Goal: Information Seeking & Learning: Compare options

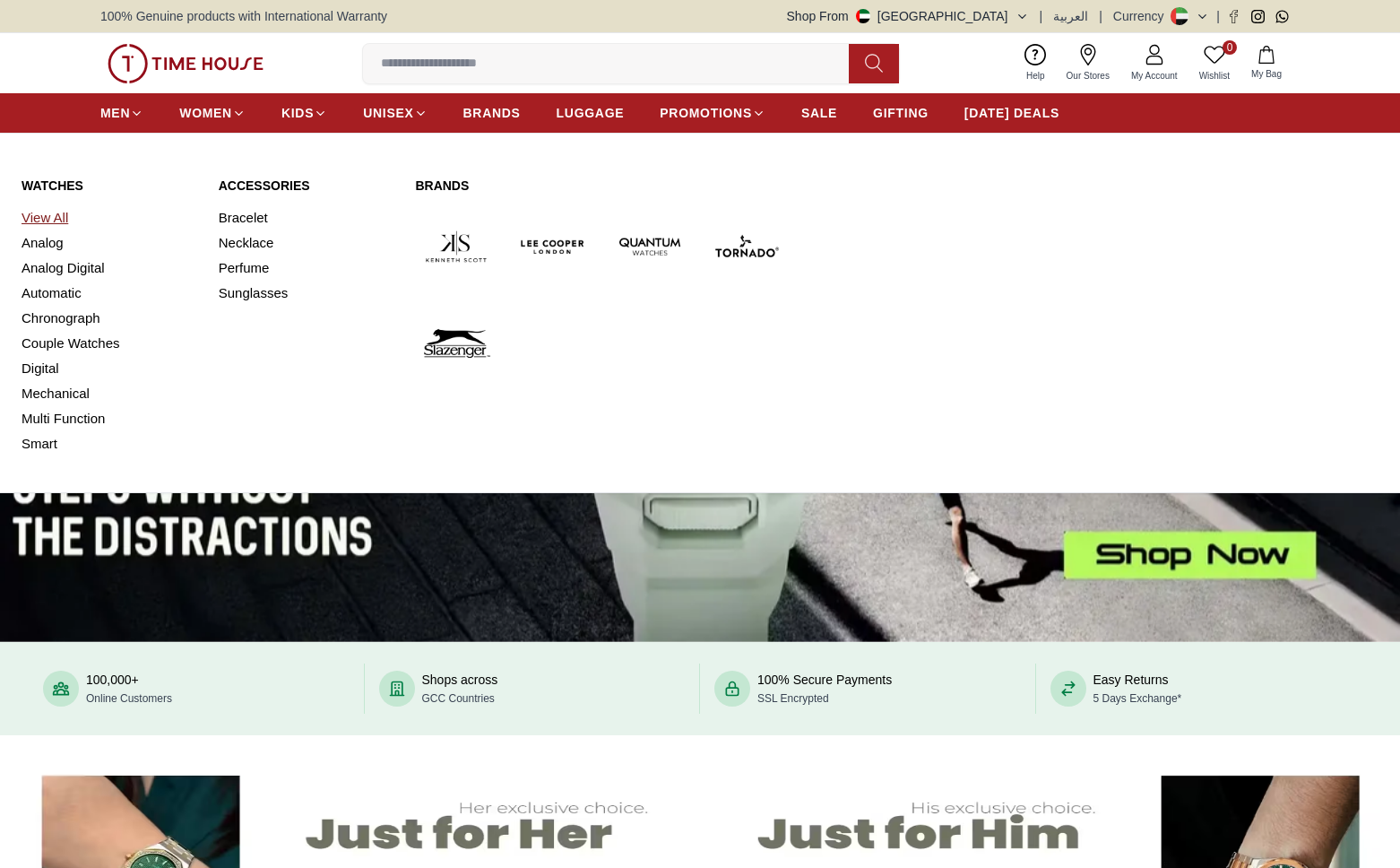
click at [39, 218] on link "View All" at bounding box center [109, 217] width 176 height 25
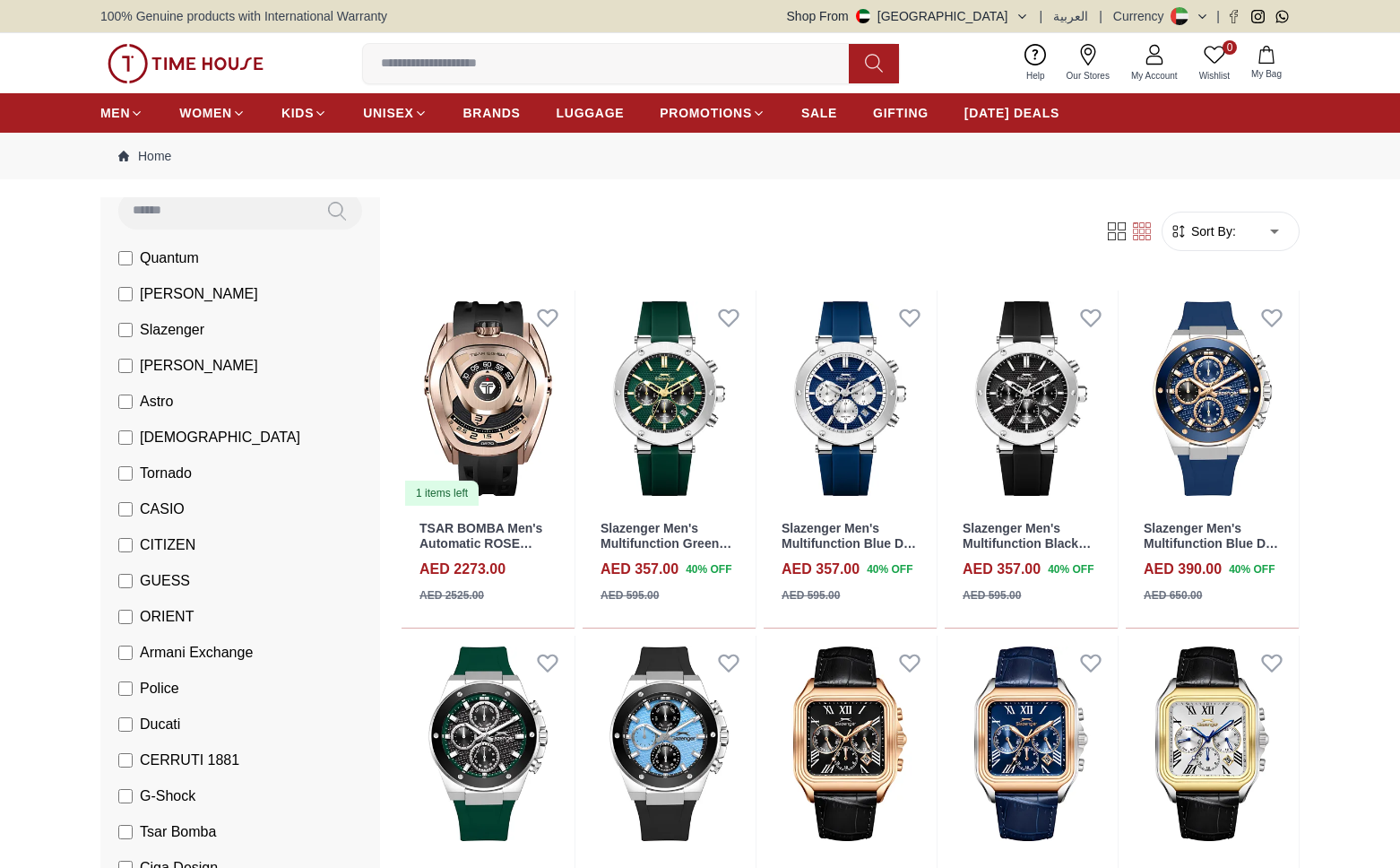
scroll to position [173, 0]
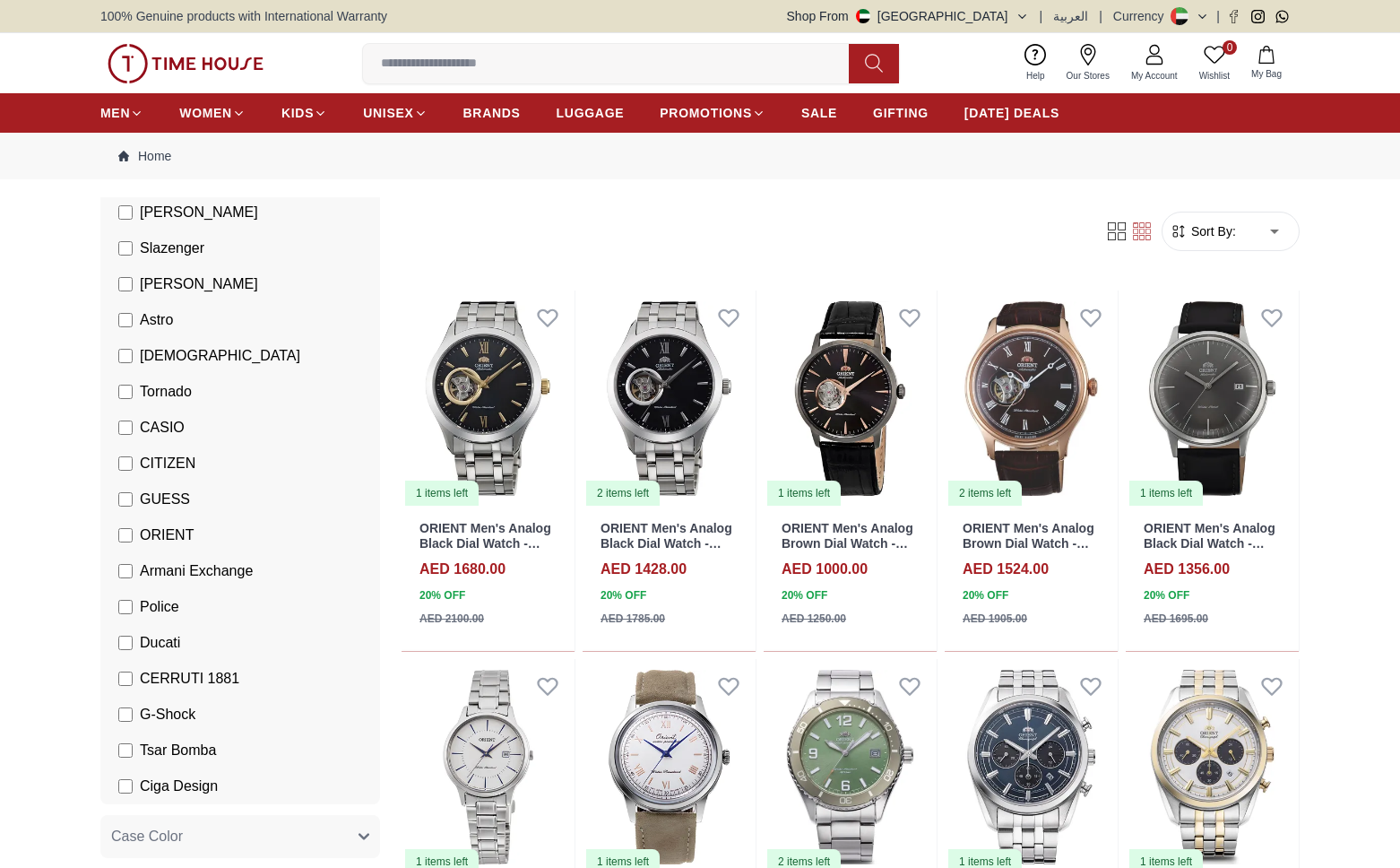
scroll to position [260, 0]
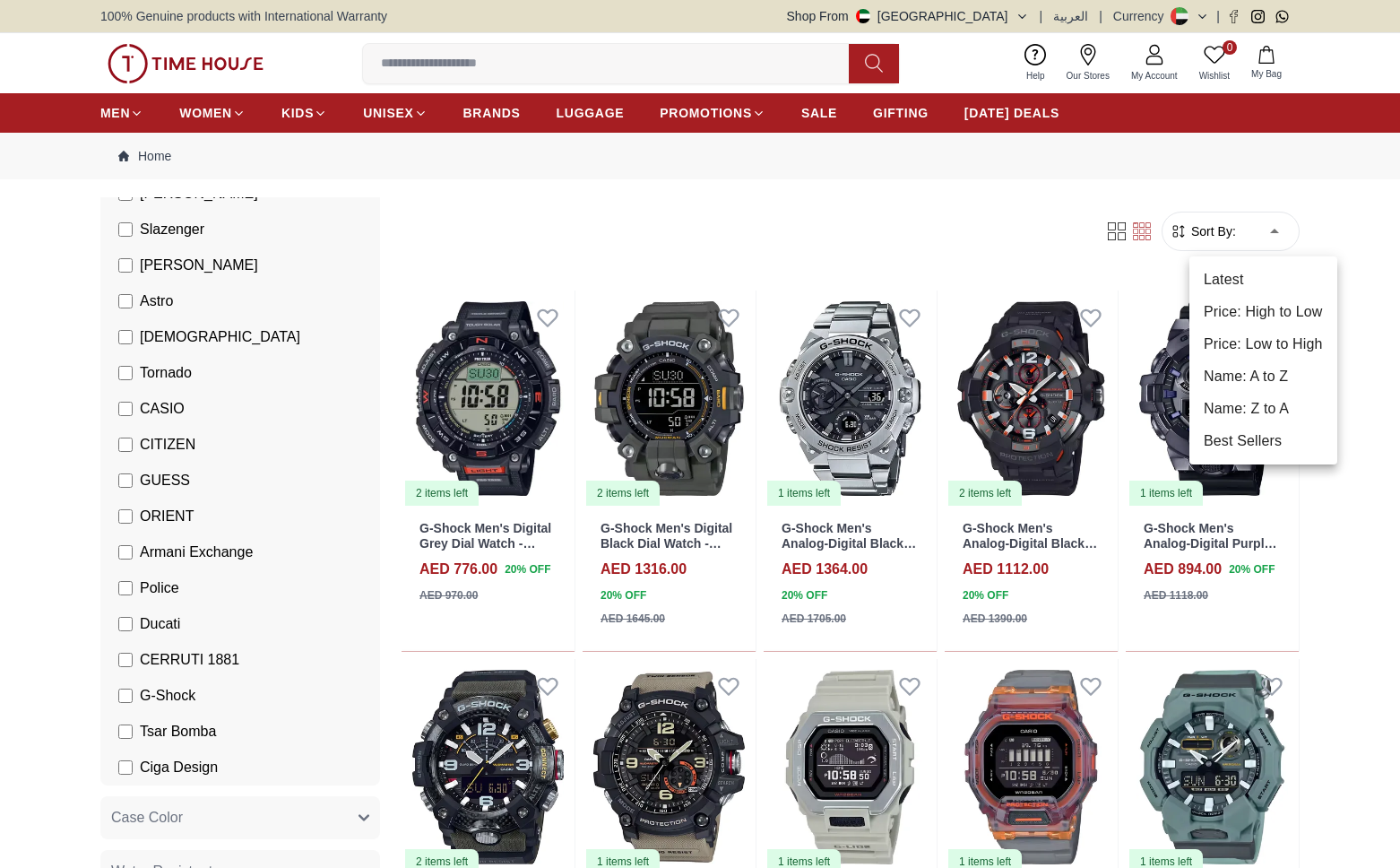
click at [1271, 337] on li "Price: Low to High" at bounding box center [1263, 344] width 148 height 33
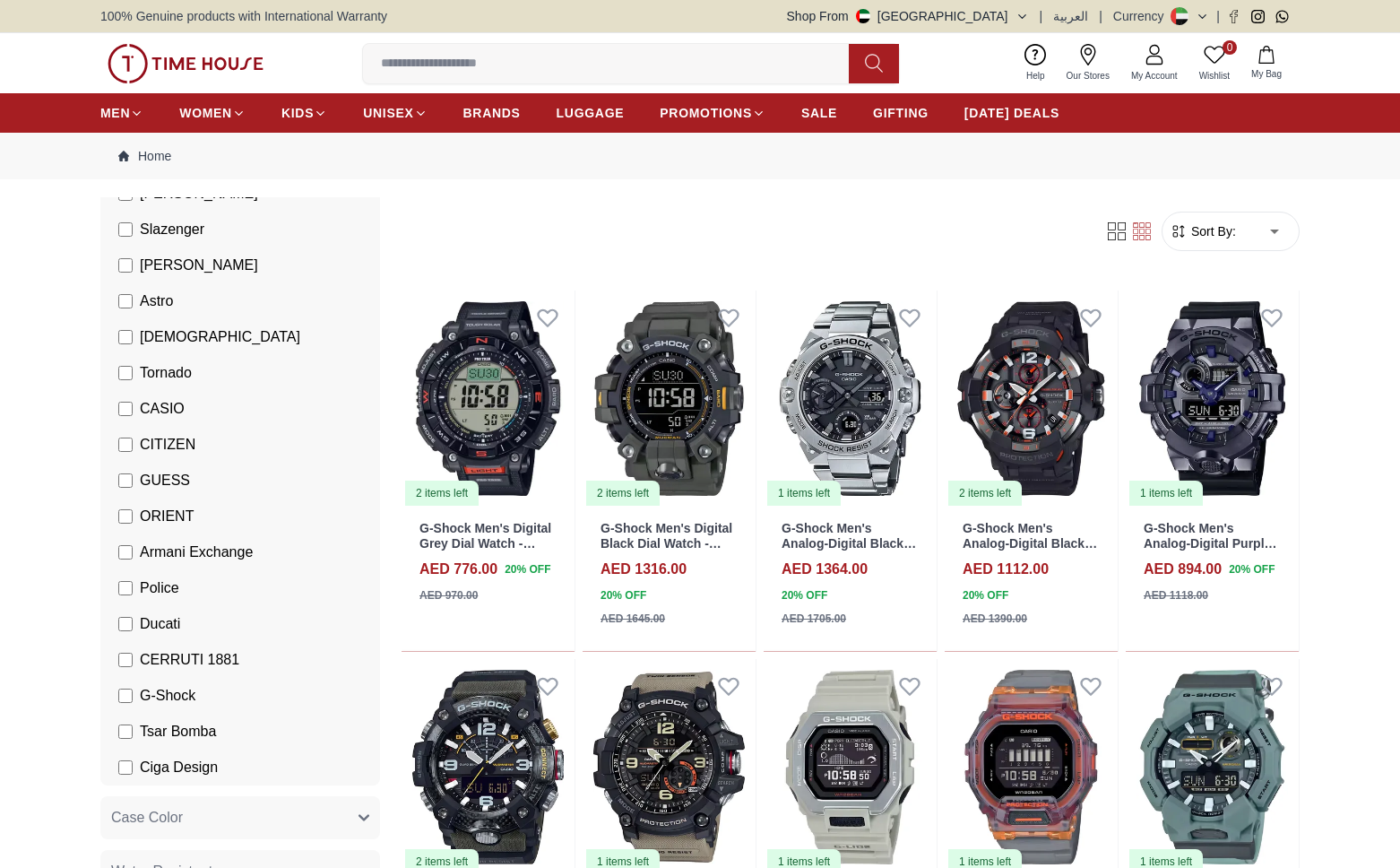
type input "*"
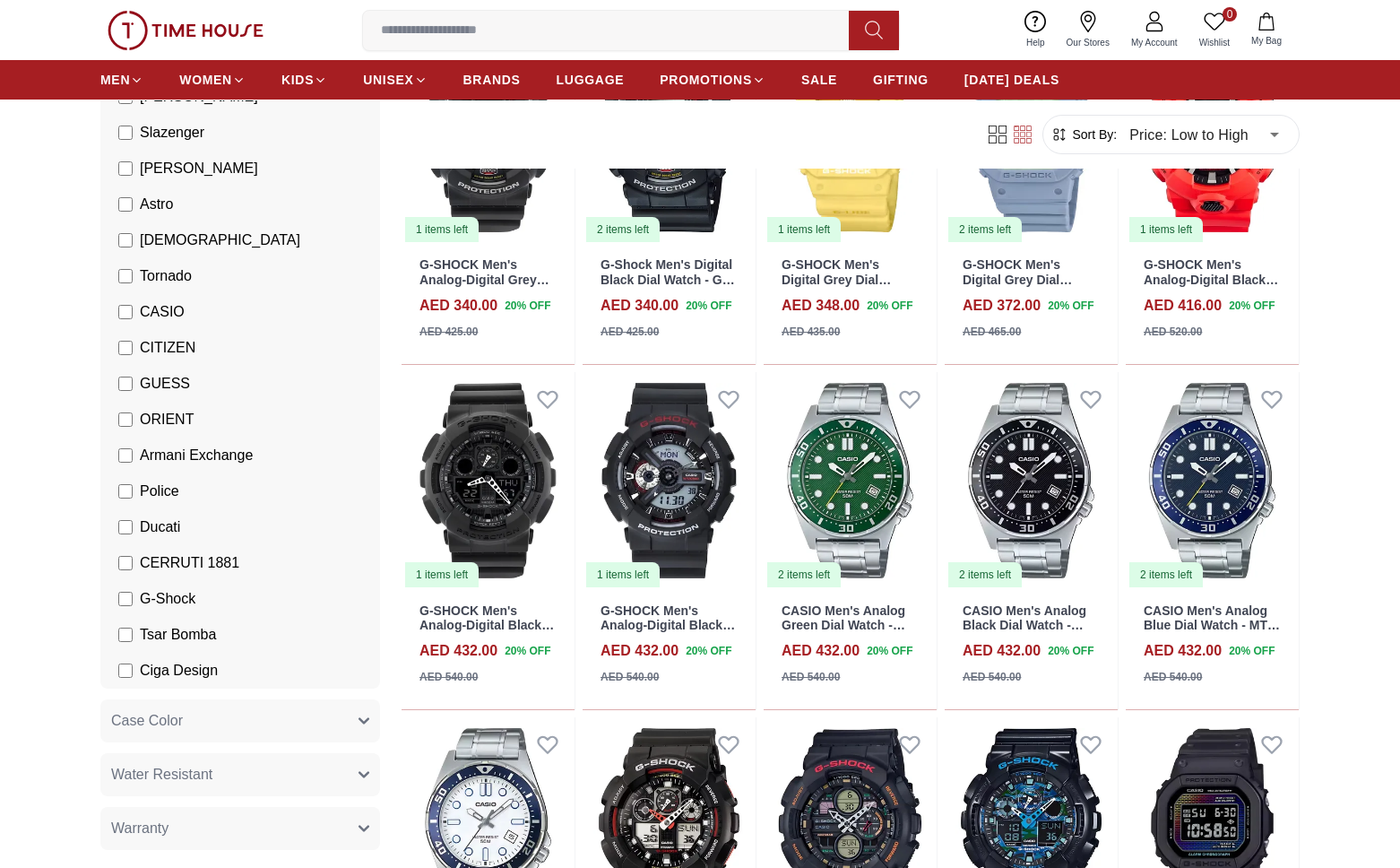
scroll to position [626, 0]
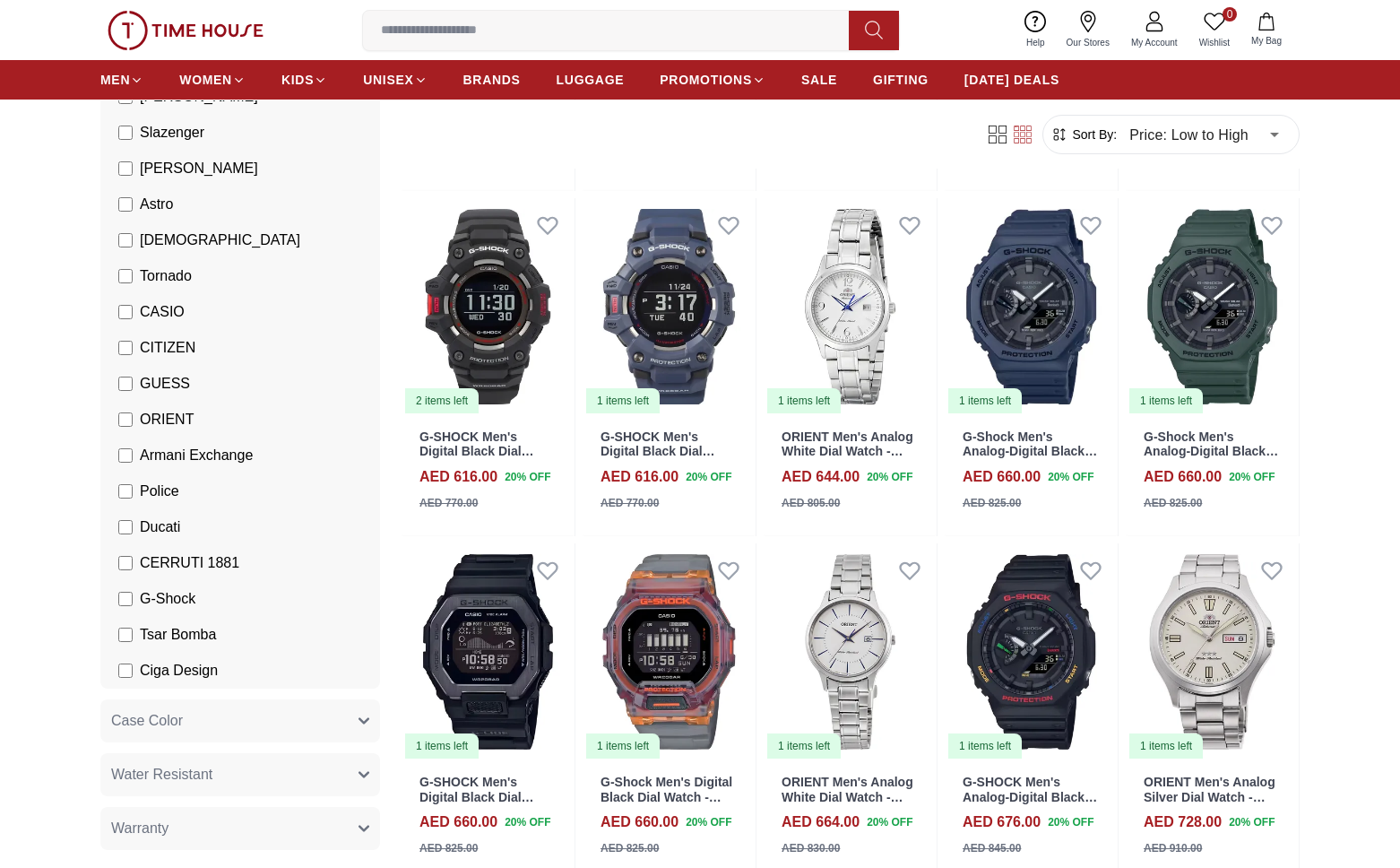
scroll to position [2900, 0]
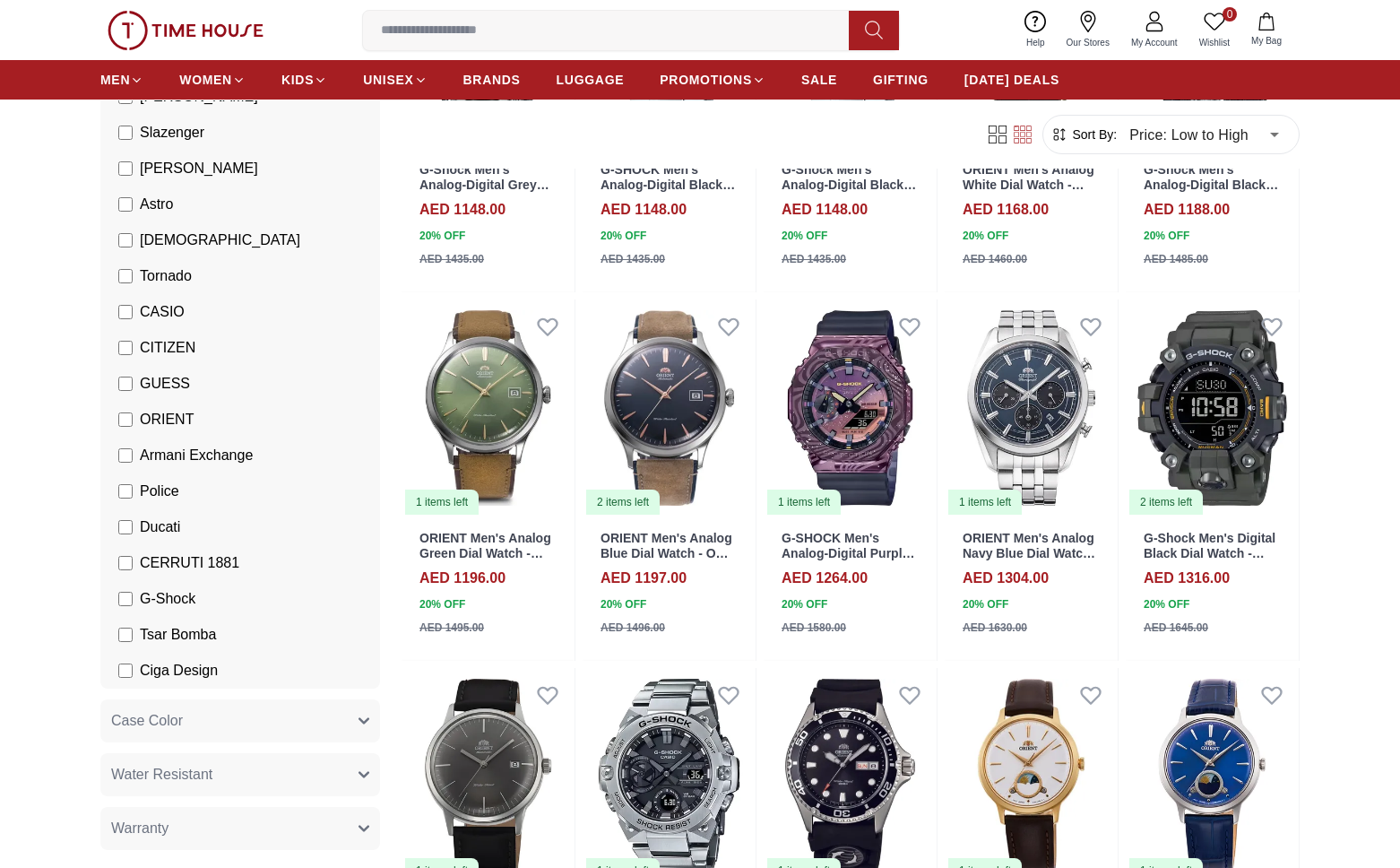
scroll to position [5042, 0]
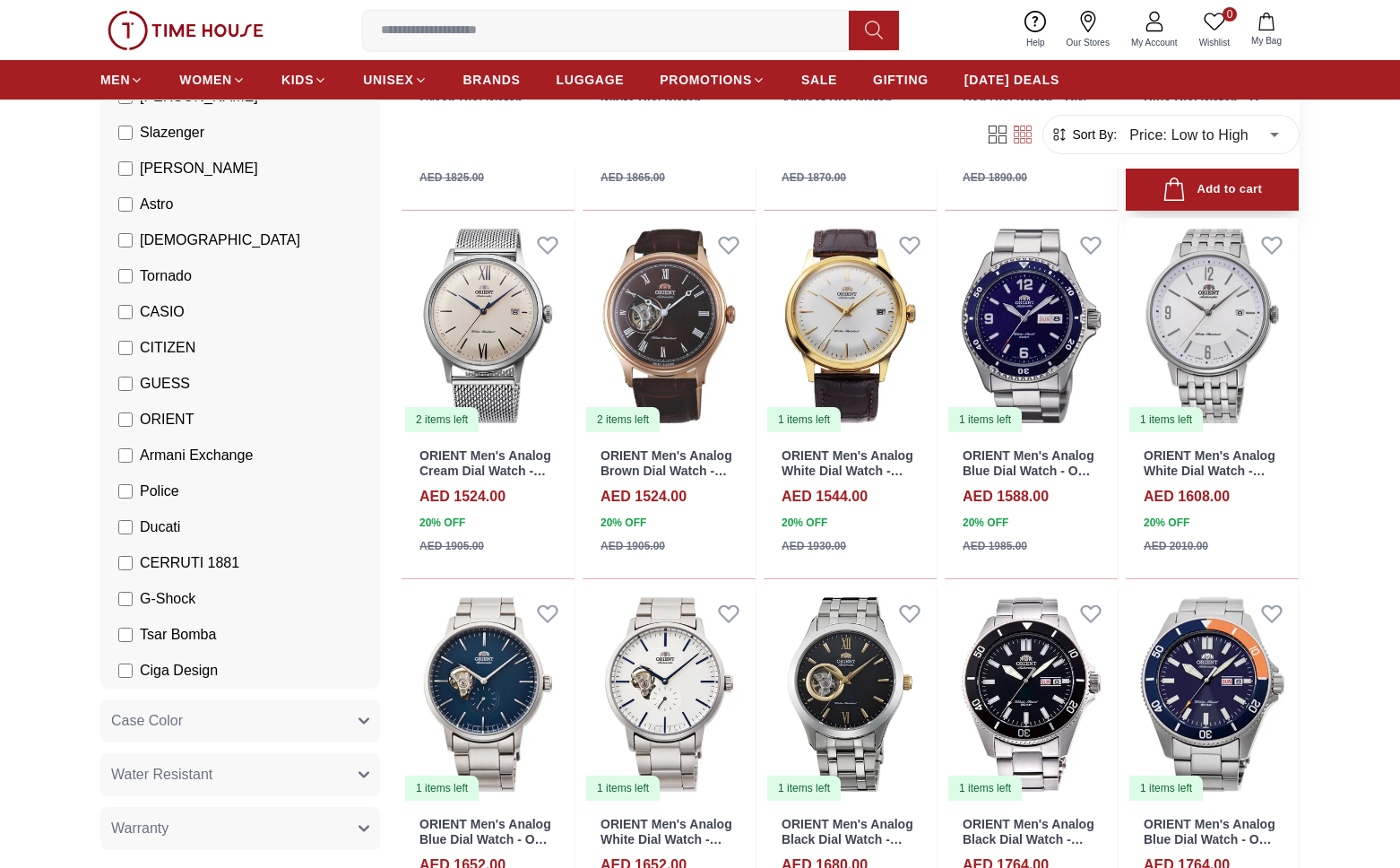
scroll to position [6483, 0]
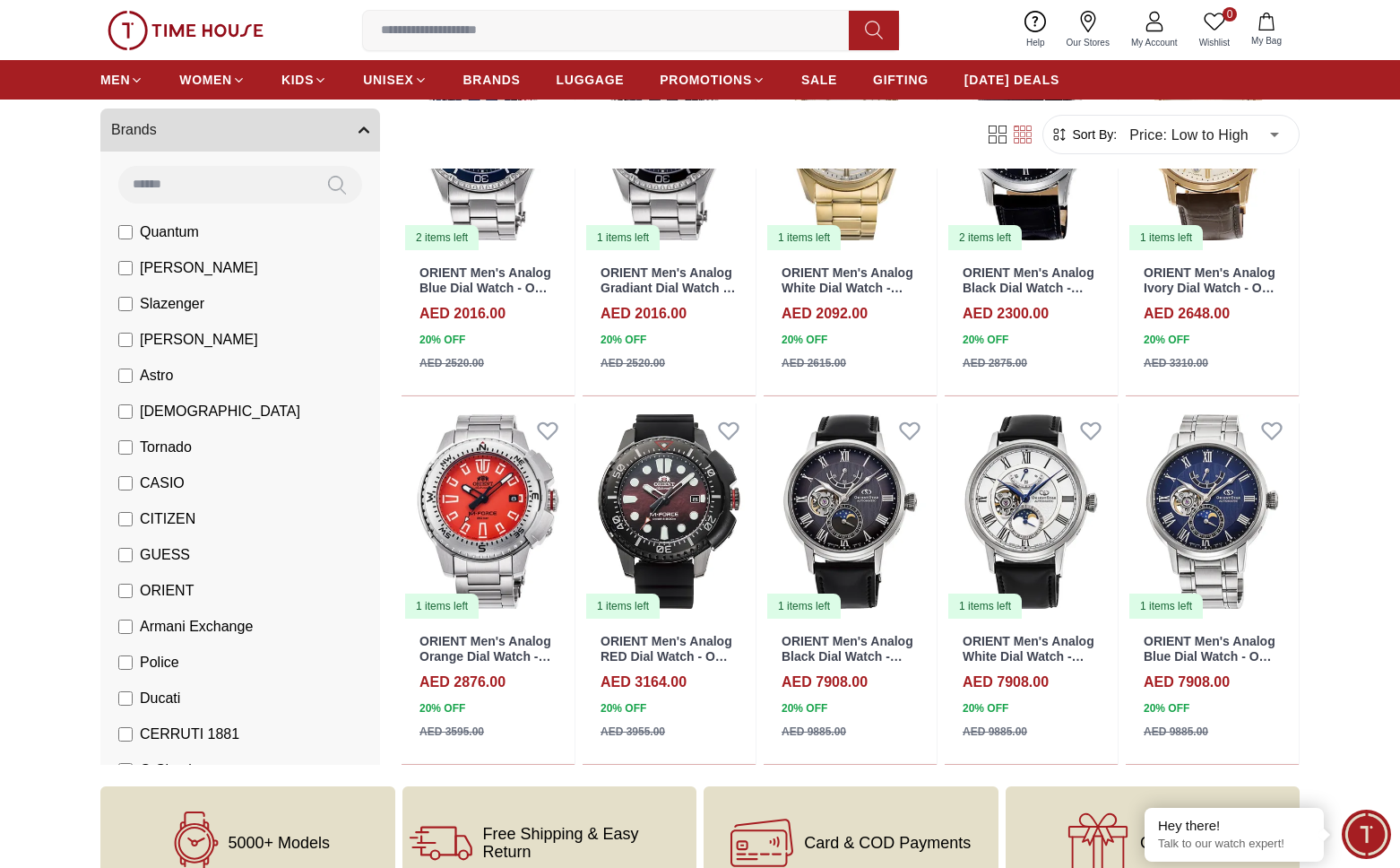
click at [126, 31] on img at bounding box center [185, 31] width 156 height 39
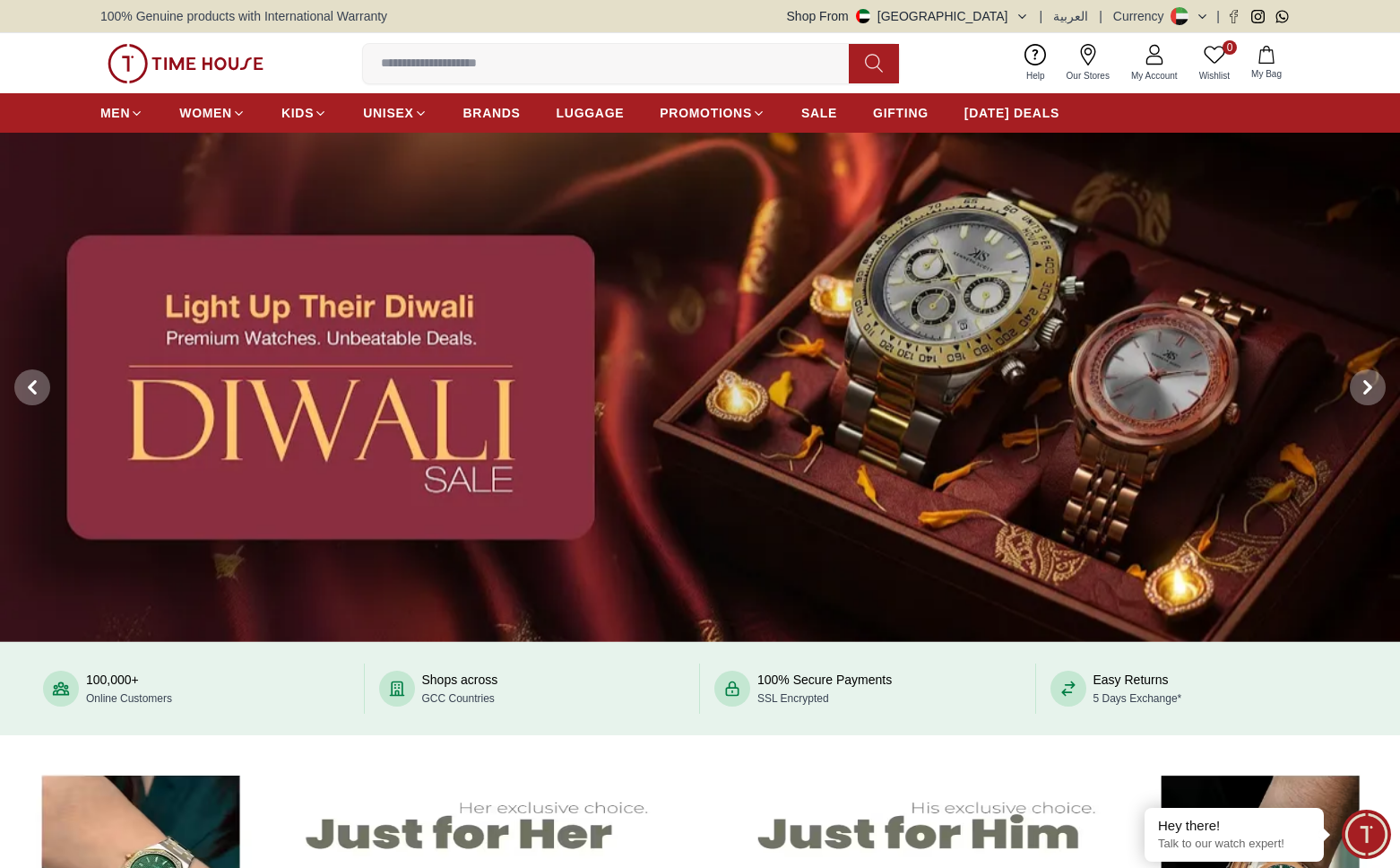
click at [1045, 398] on img at bounding box center [700, 387] width 1400 height 509
